Goal: Contribute content

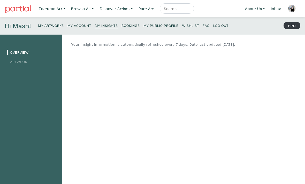
click at [155, 26] on small "My Public Profile" at bounding box center [161, 25] width 35 height 5
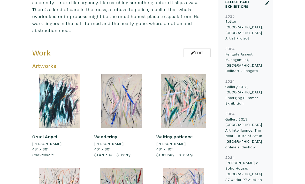
scroll to position [263, 0]
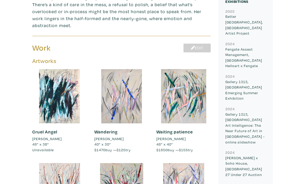
click at [194, 44] on link "Edit" at bounding box center [197, 48] width 27 height 9
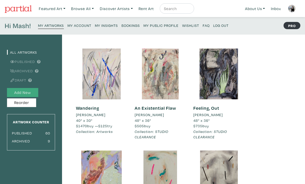
click at [35, 92] on button "Add New" at bounding box center [22, 92] width 31 height 9
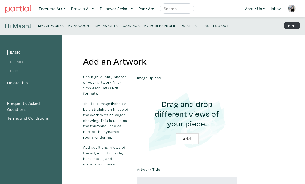
click at [183, 134] on input "file" at bounding box center [187, 122] width 86 height 59
type input "C:\fakepath\IMG_2736.jpeg"
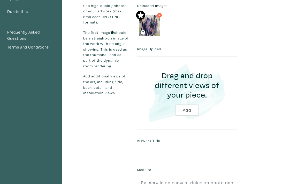
scroll to position [77, 0]
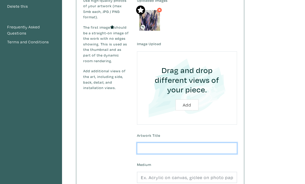
click at [154, 147] on input "text" at bounding box center [187, 148] width 100 height 11
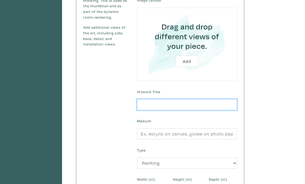
scroll to position [120, 0]
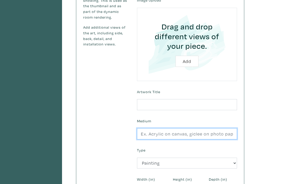
click at [155, 134] on input "text" at bounding box center [187, 134] width 100 height 11
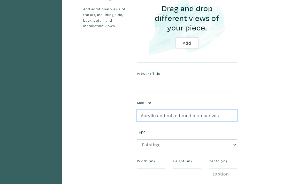
scroll to position [153, 0]
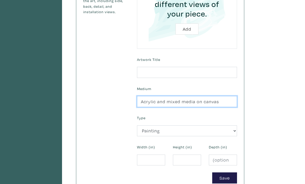
type input "Acrylic and mixed media on canvas"
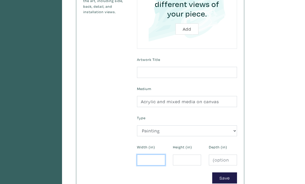
click at [149, 160] on input "number" at bounding box center [151, 160] width 28 height 11
type input "48"
type input "36"
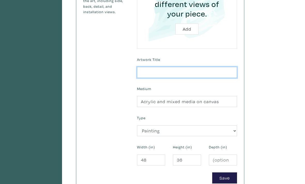
click at [203, 75] on input "text" at bounding box center [187, 72] width 100 height 11
type input "Among the"
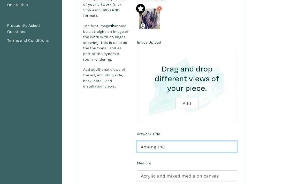
scroll to position [78, 0]
